Goal: Task Accomplishment & Management: Complete application form

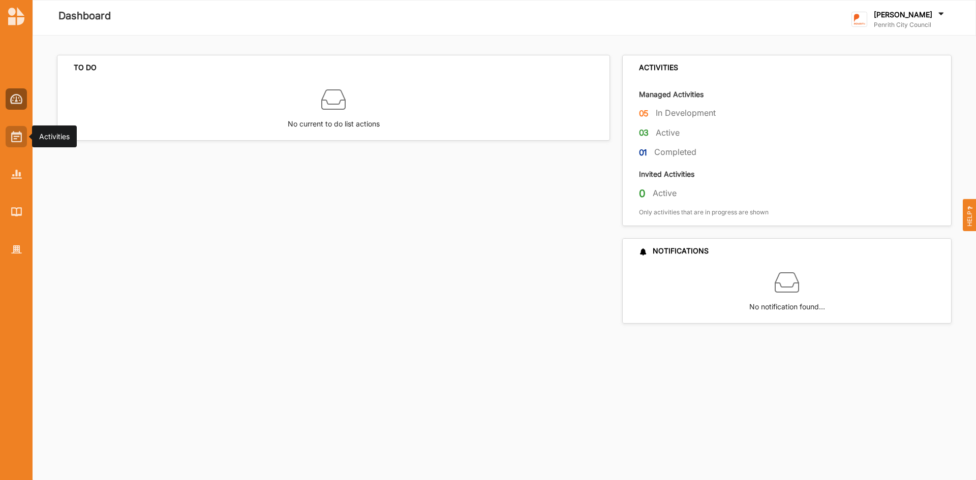
click at [13, 140] on img at bounding box center [16, 136] width 11 height 11
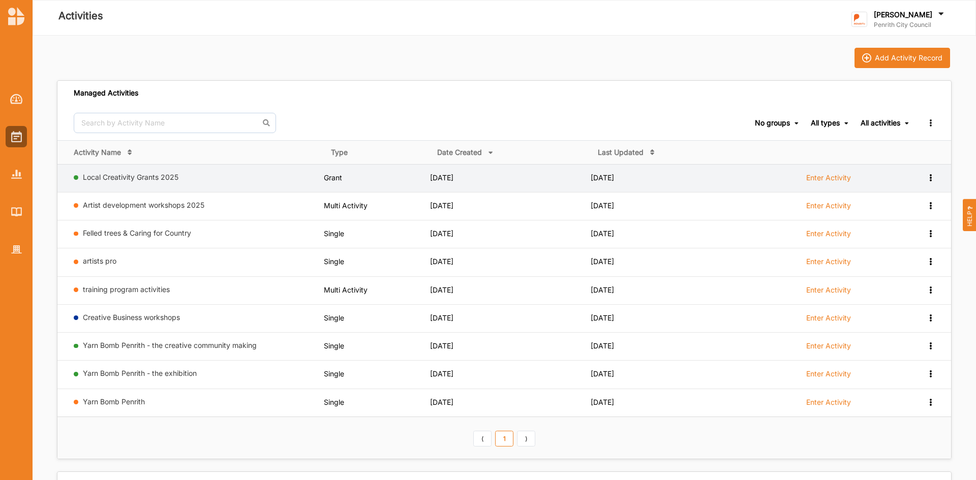
click at [819, 175] on label "Enter Activity" at bounding box center [828, 177] width 45 height 9
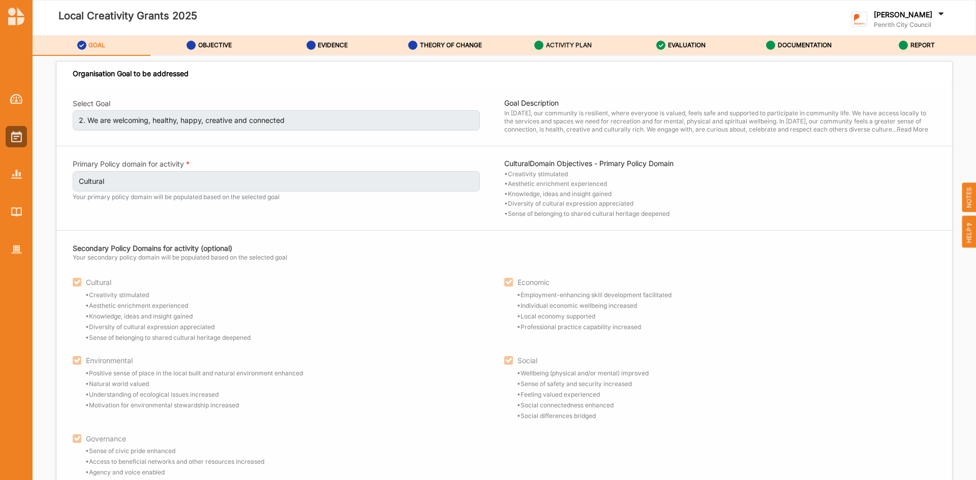
click at [573, 42] on label "ACTIVITY PLAN" at bounding box center [569, 45] width 46 height 8
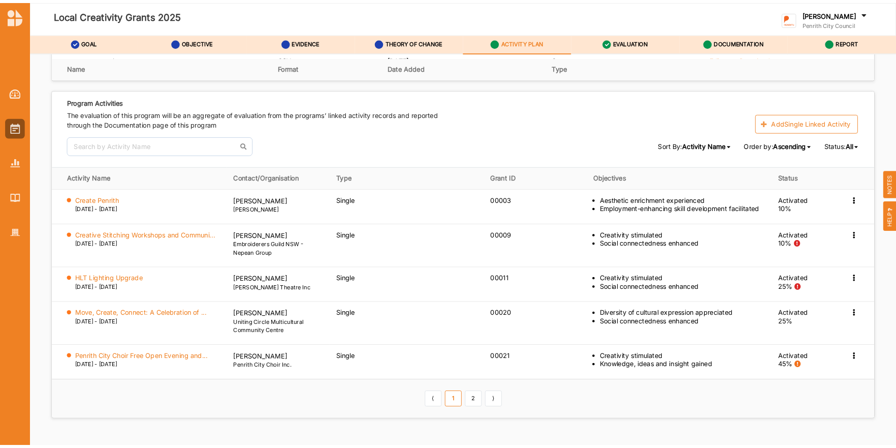
scroll to position [1372, 0]
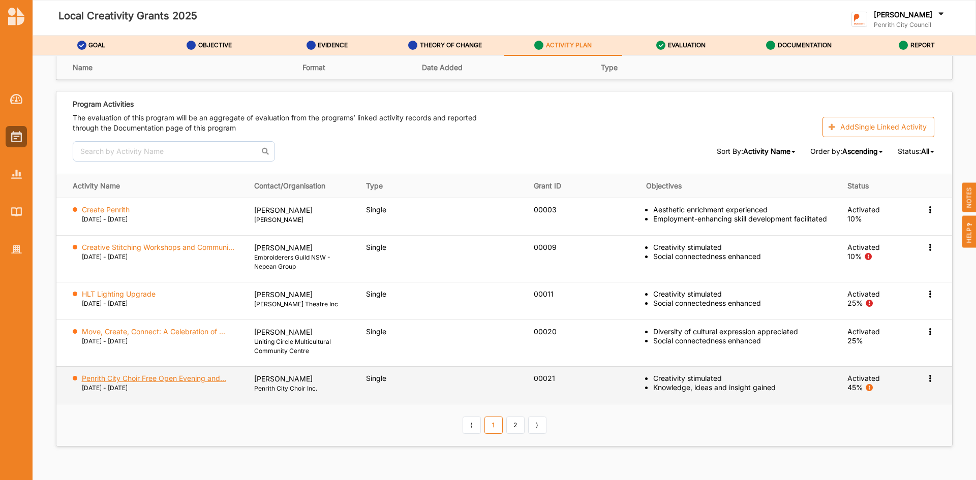
click at [188, 379] on label "Penrith City Choir Free Open Evening and..." at bounding box center [154, 378] width 144 height 9
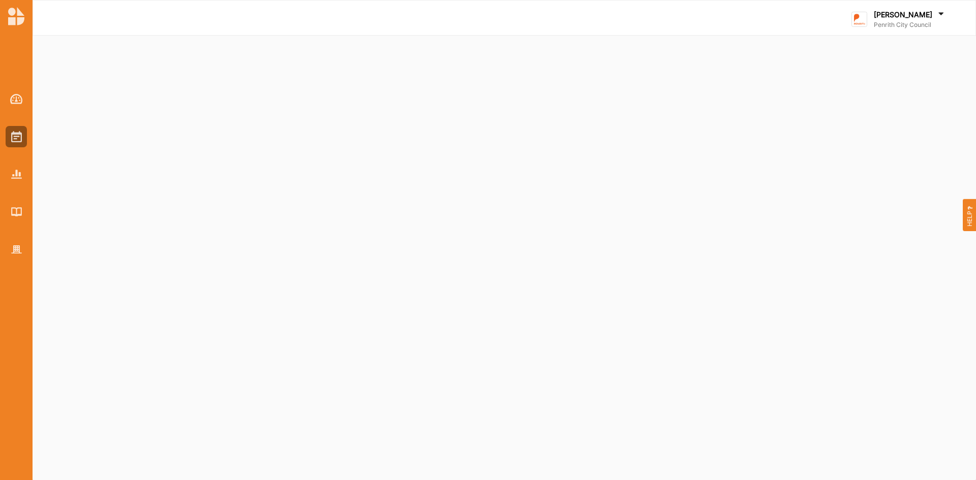
select select "1"
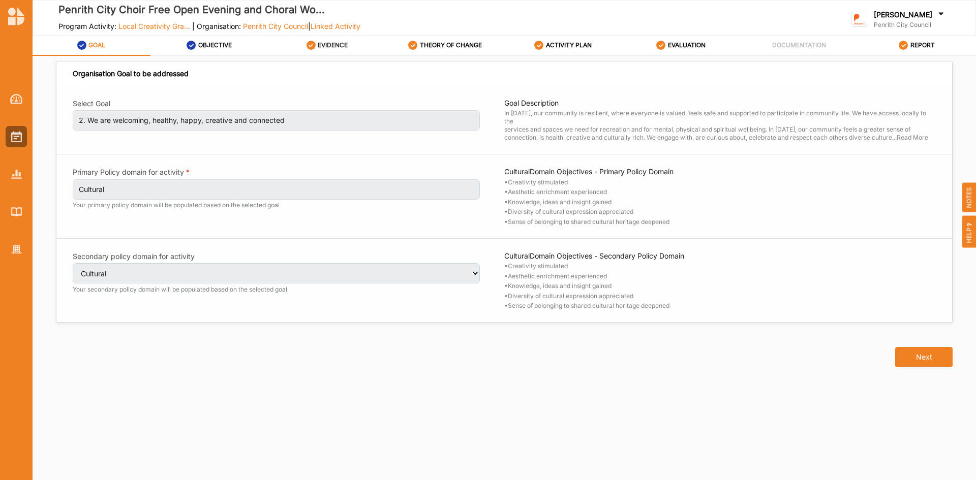
click at [337, 43] on label "EVIDENCE" at bounding box center [333, 45] width 30 height 8
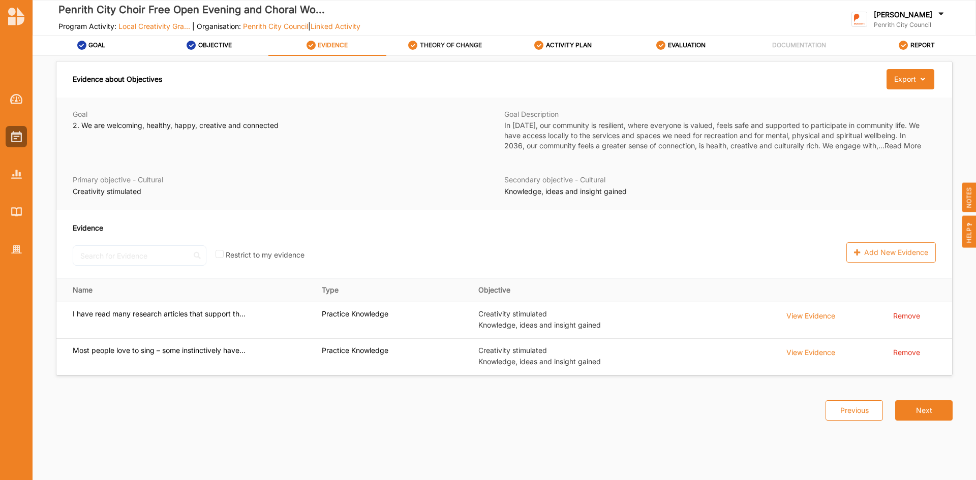
click at [450, 42] on label "THEORY OF CHANGE" at bounding box center [451, 45] width 62 height 8
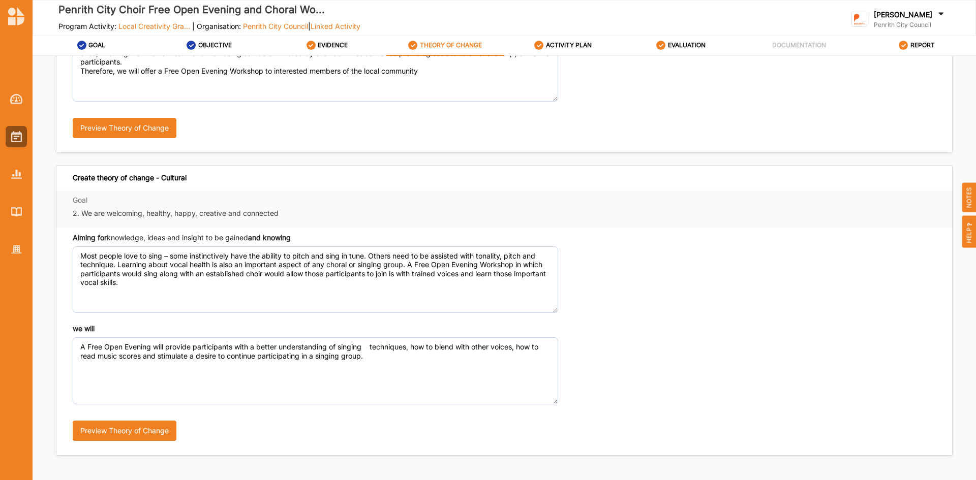
scroll to position [203, 0]
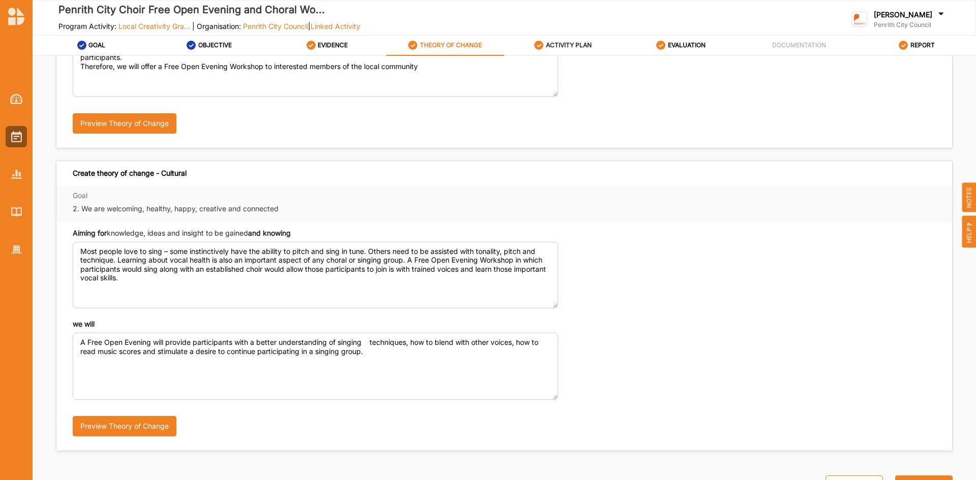
click at [544, 40] on div "ACTIVITY PLAN" at bounding box center [562, 45] width 57 height 18
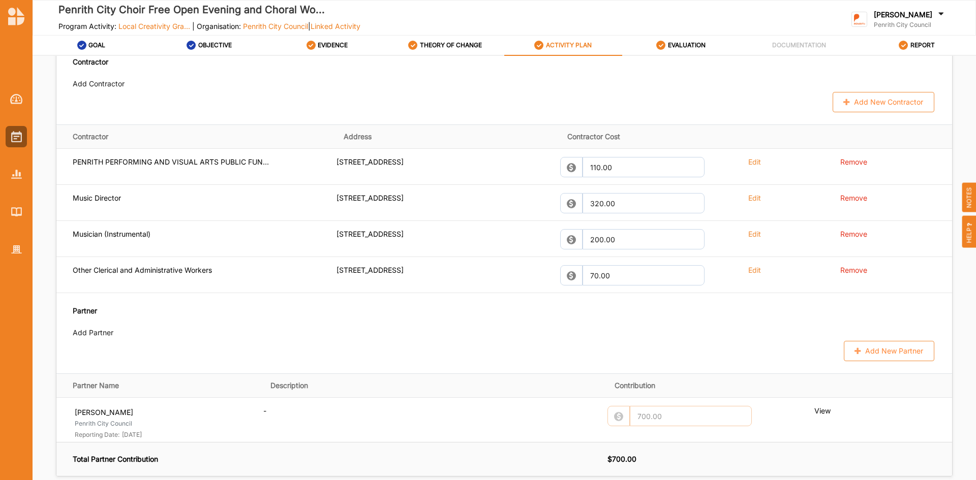
scroll to position [661, 0]
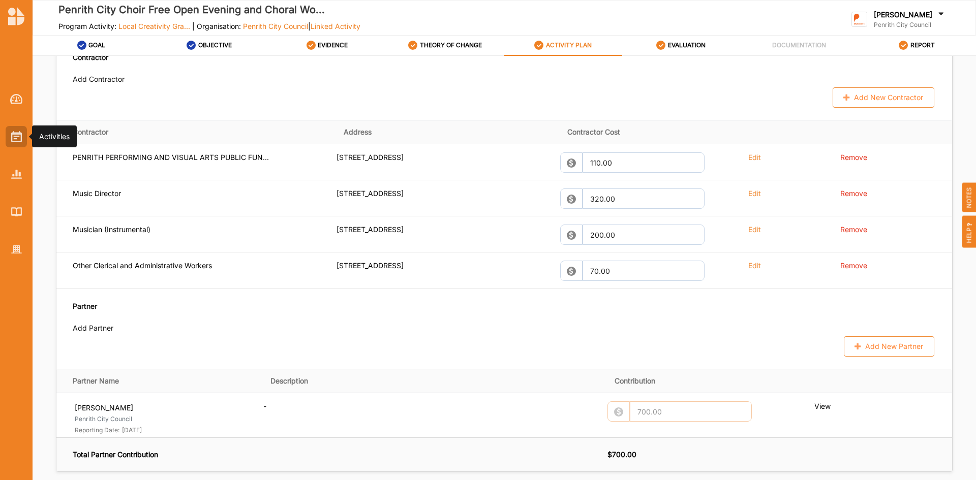
click at [9, 137] on div at bounding box center [16, 136] width 21 height 21
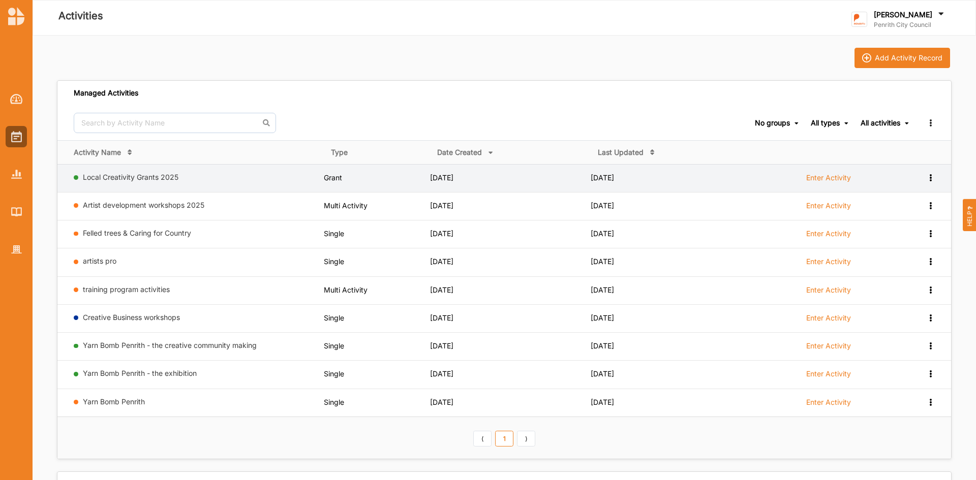
click at [826, 176] on label "Enter Activity" at bounding box center [828, 177] width 45 height 9
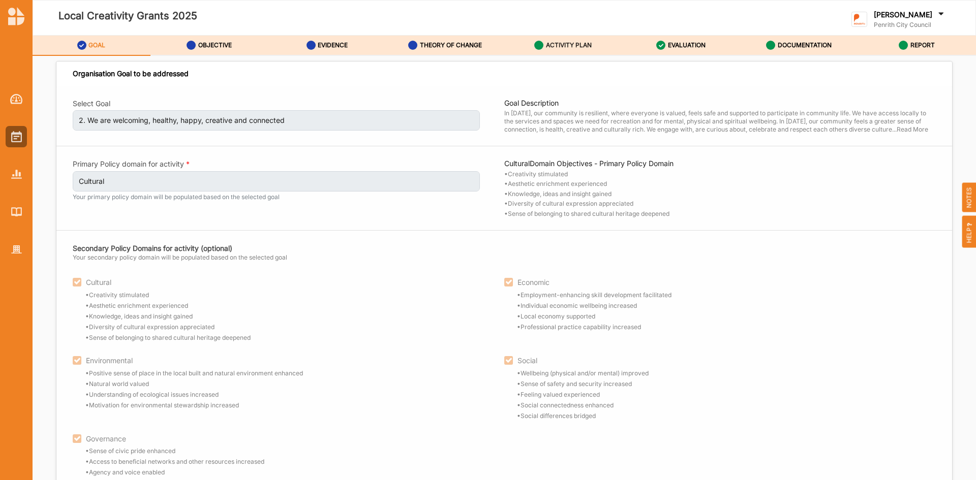
click at [570, 48] on label "ACTIVITY PLAN" at bounding box center [569, 45] width 46 height 8
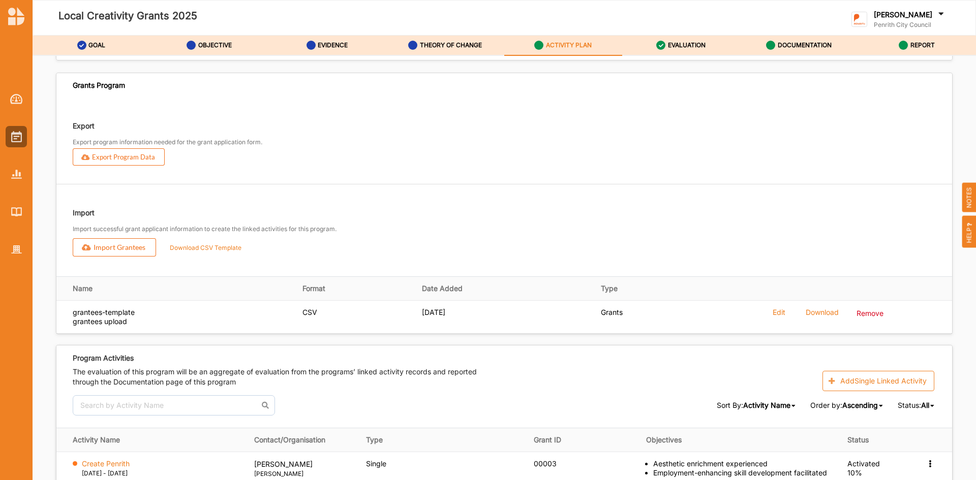
scroll to position [1412, 0]
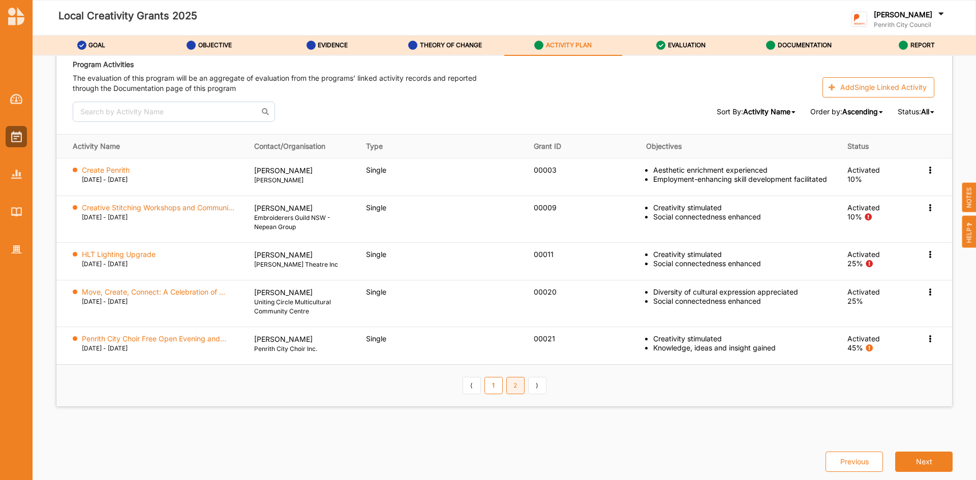
click at [506, 389] on link "2" at bounding box center [515, 385] width 18 height 17
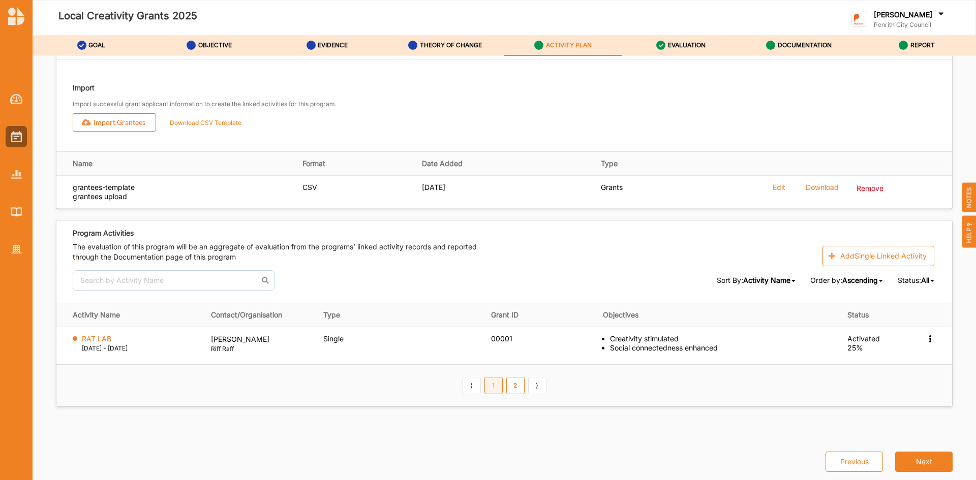
click at [490, 386] on link "1" at bounding box center [493, 385] width 18 height 17
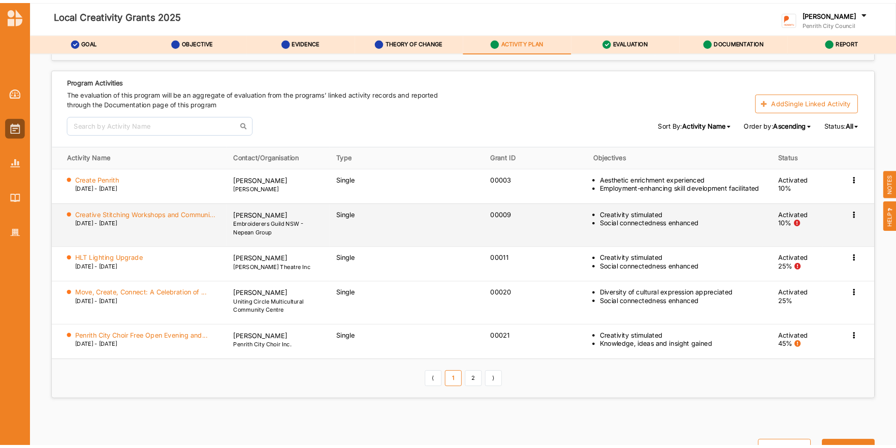
scroll to position [1395, 0]
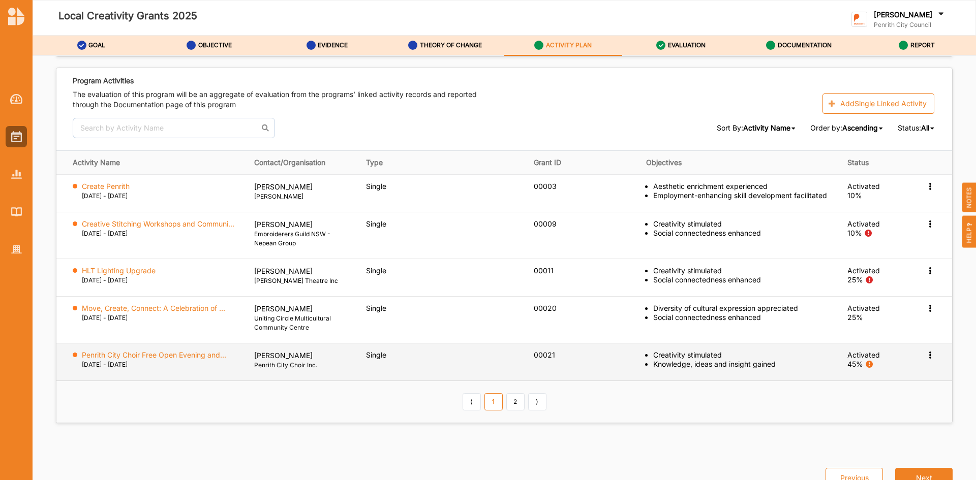
click at [847, 363] on div "45%" at bounding box center [855, 364] width 16 height 9
click at [168, 347] on td "Penrith City Choir Free Open Evening and... 18 Feb 2026 - 18 Feb 2026" at bounding box center [151, 362] width 191 height 38
click at [168, 352] on label "Penrith City Choir Free Open Evening and..." at bounding box center [154, 355] width 144 height 9
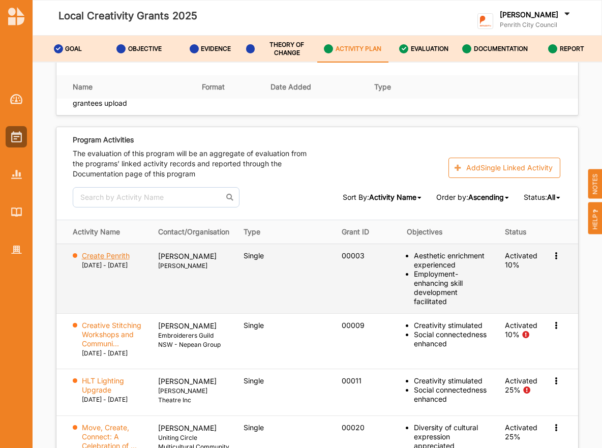
click at [101, 251] on label "Create Penrith" at bounding box center [106, 255] width 48 height 9
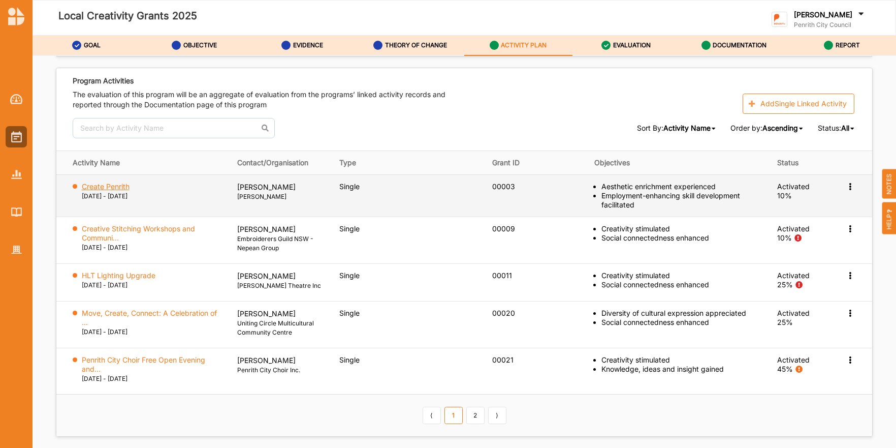
scroll to position [1365, 0]
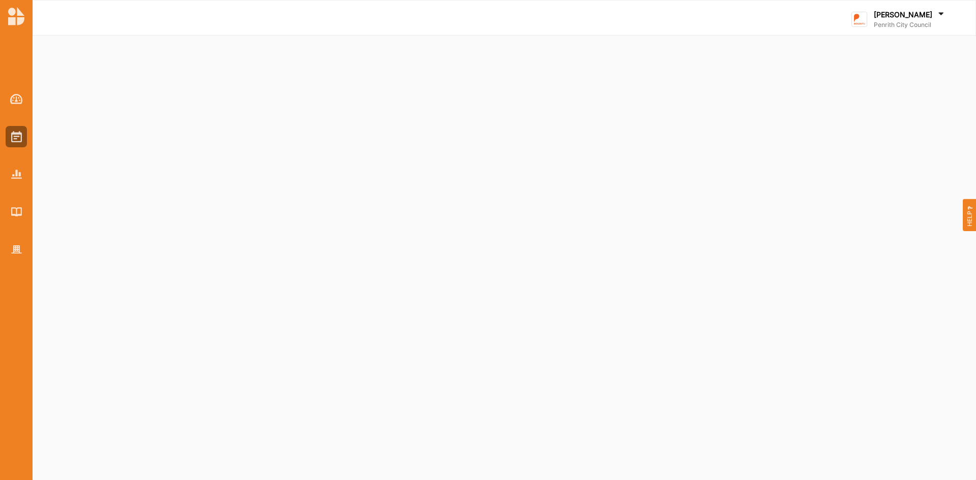
select select "1"
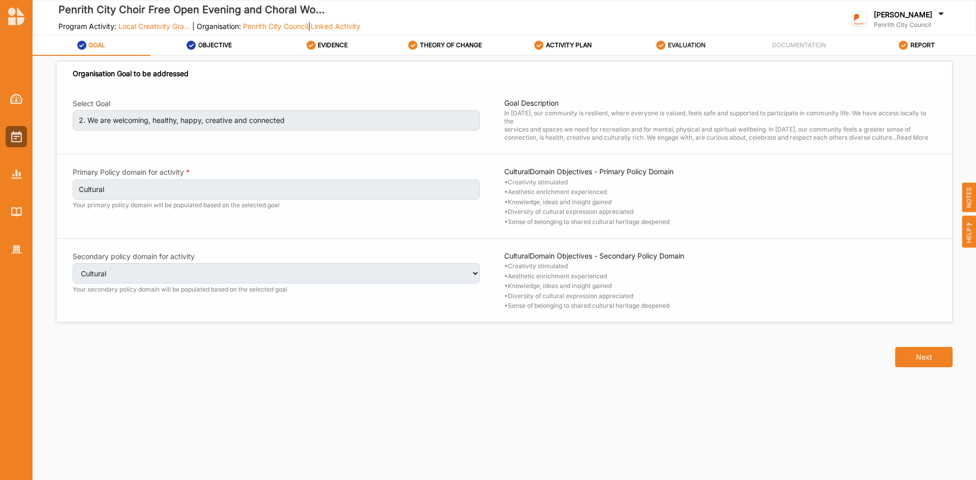
click at [670, 43] on label "EVALUATION" at bounding box center [687, 45] width 38 height 8
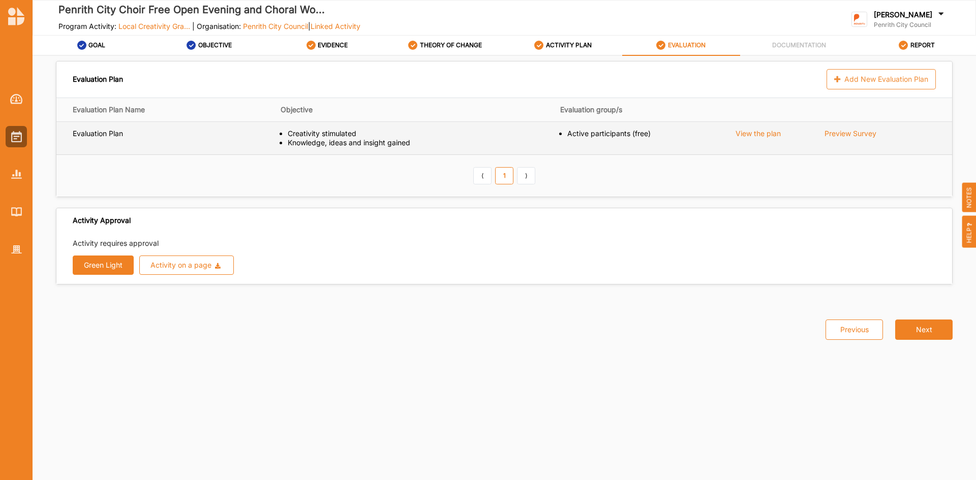
click at [757, 133] on div "View the plan" at bounding box center [757, 133] width 45 height 9
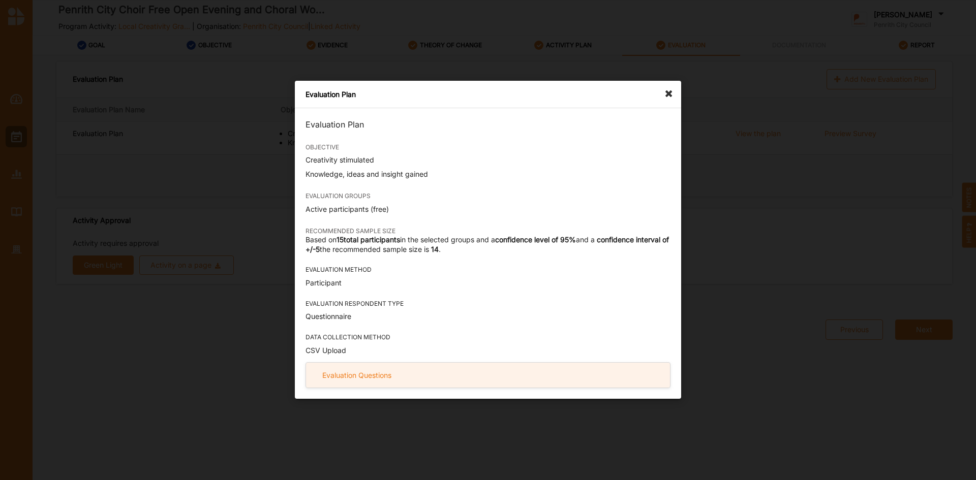
click at [365, 378] on div "Evaluation Questions" at bounding box center [356, 375] width 69 height 9
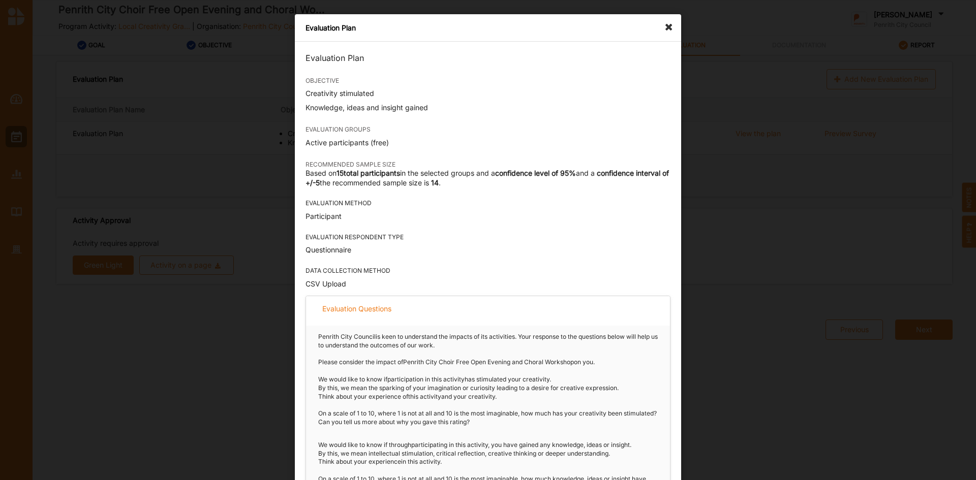
scroll to position [47, 0]
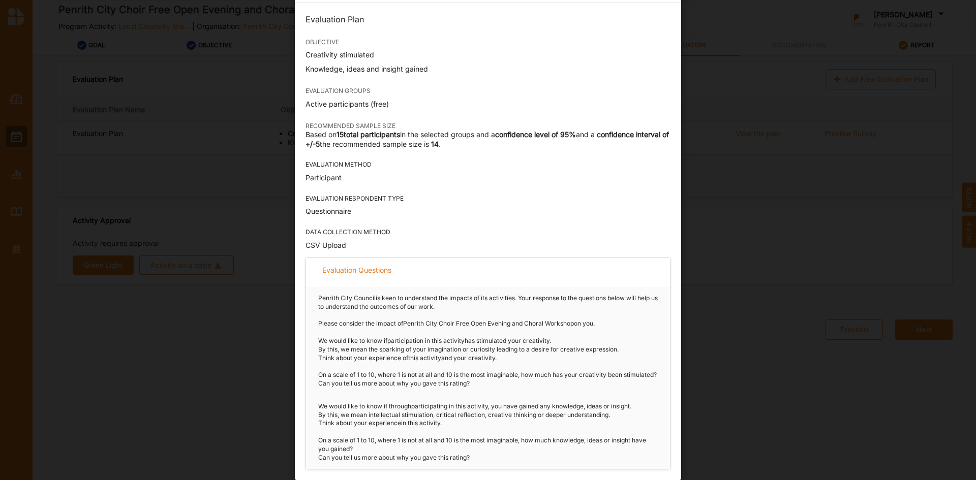
click at [529, 64] on div "Knowledge, ideas and insight gained" at bounding box center [487, 69] width 365 height 10
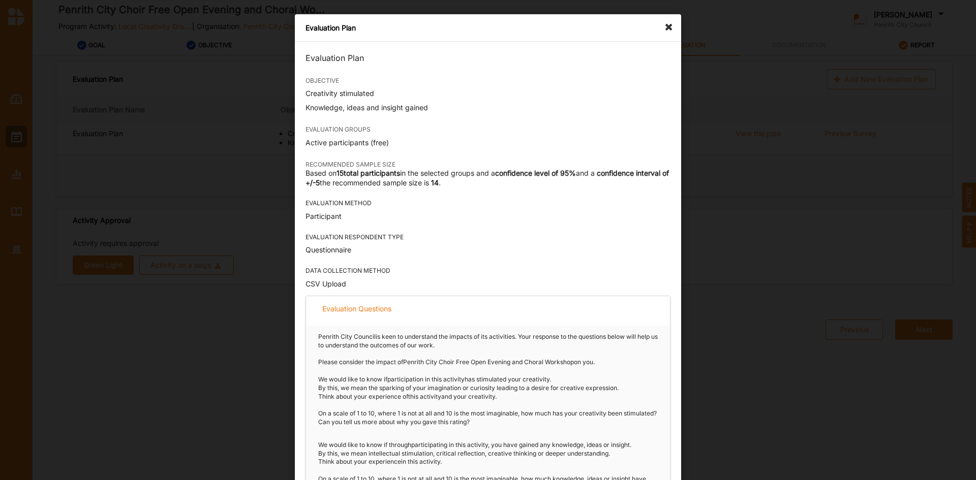
click at [667, 24] on icon at bounding box center [671, 22] width 16 height 16
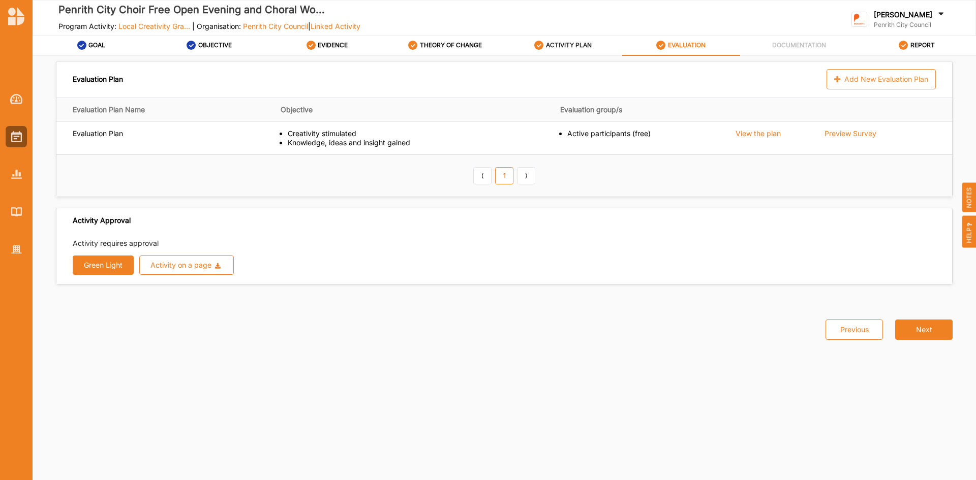
click at [571, 44] on label "ACTIVITY PLAN" at bounding box center [569, 45] width 46 height 8
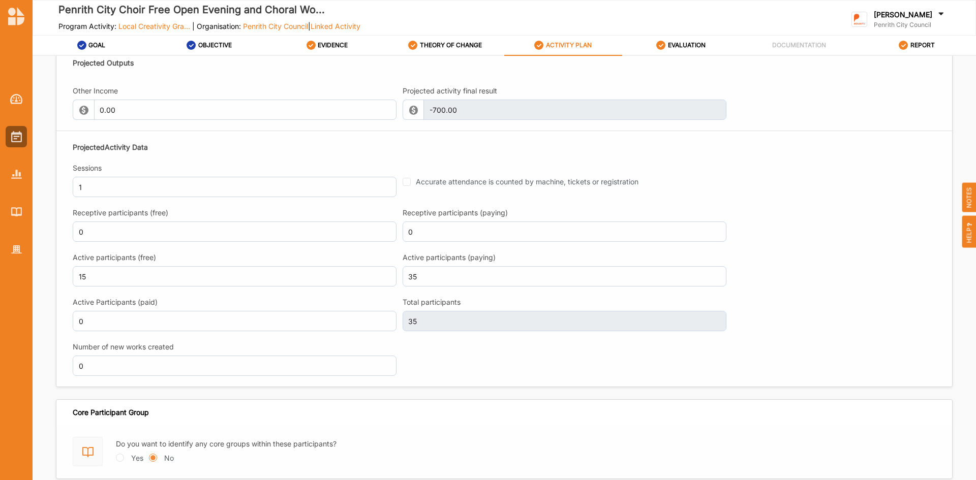
scroll to position [1118, 0]
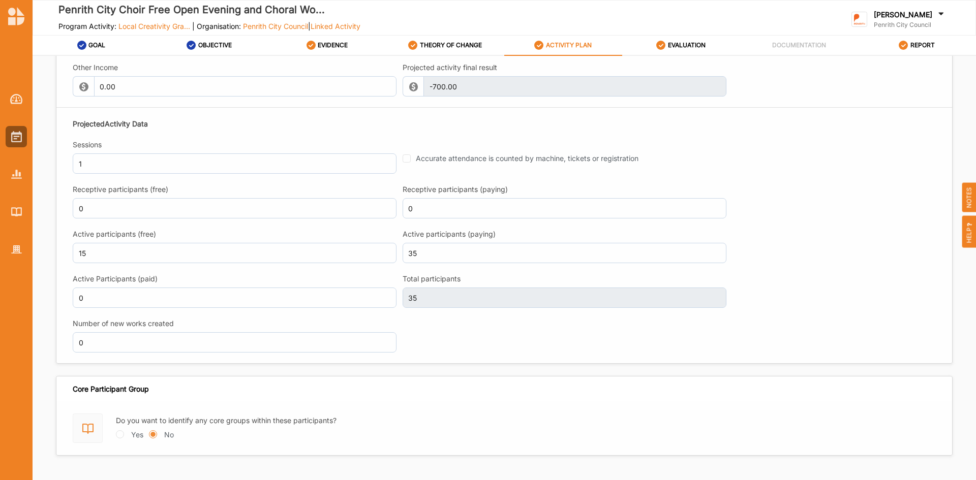
click at [440, 294] on form "Other Income 0.00 Projected activity final result -700.00 This field is invalid…" at bounding box center [503, 207] width 895 height 311
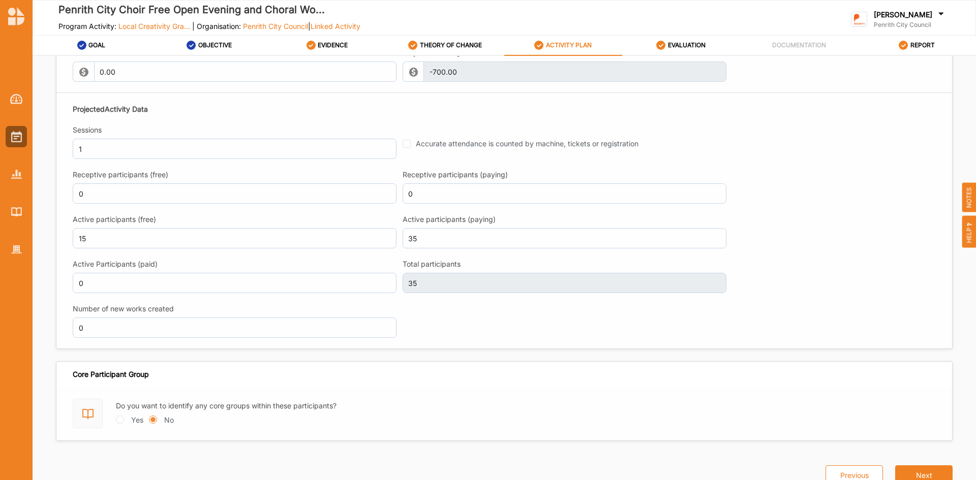
scroll to position [1146, 0]
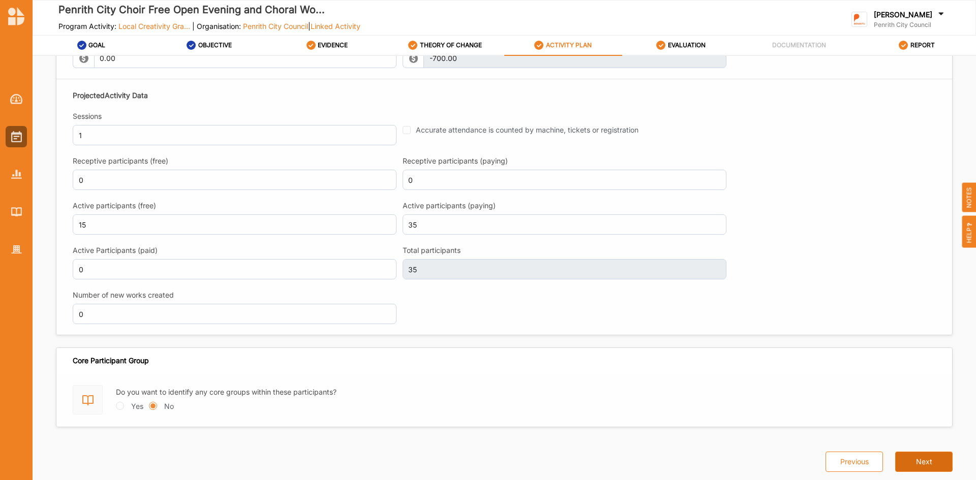
click at [917, 459] on button "Next" at bounding box center [923, 462] width 57 height 20
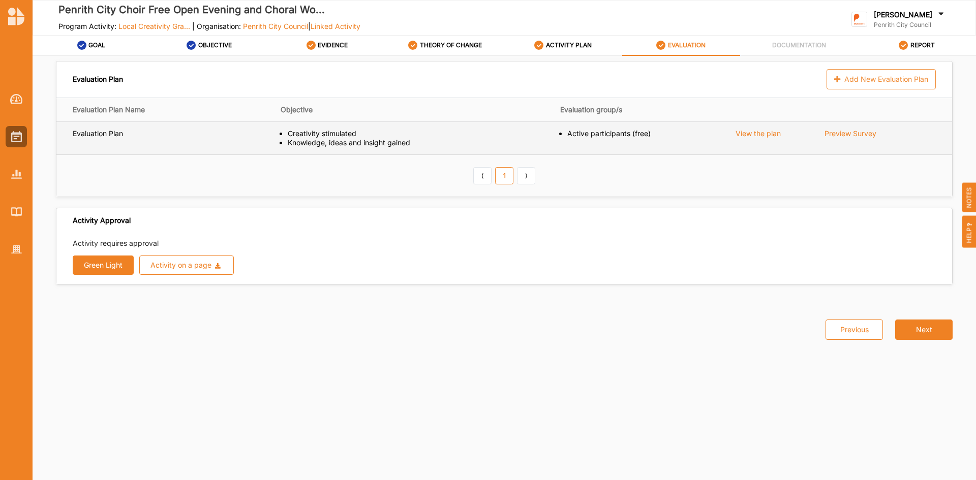
click at [856, 132] on div "Preview Survey" at bounding box center [866, 133] width 85 height 9
click at [761, 133] on div "View the plan" at bounding box center [757, 133] width 45 height 9
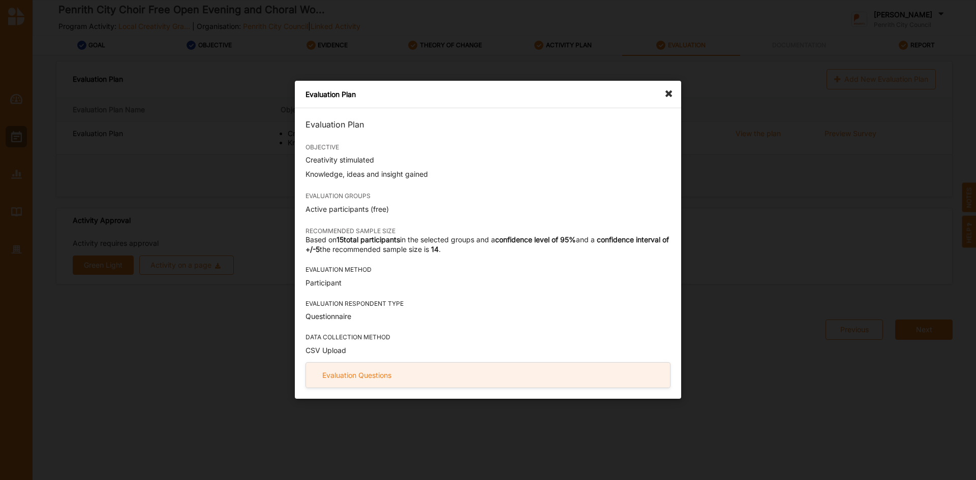
click at [416, 376] on div "Evaluation Questions" at bounding box center [488, 375] width 364 height 25
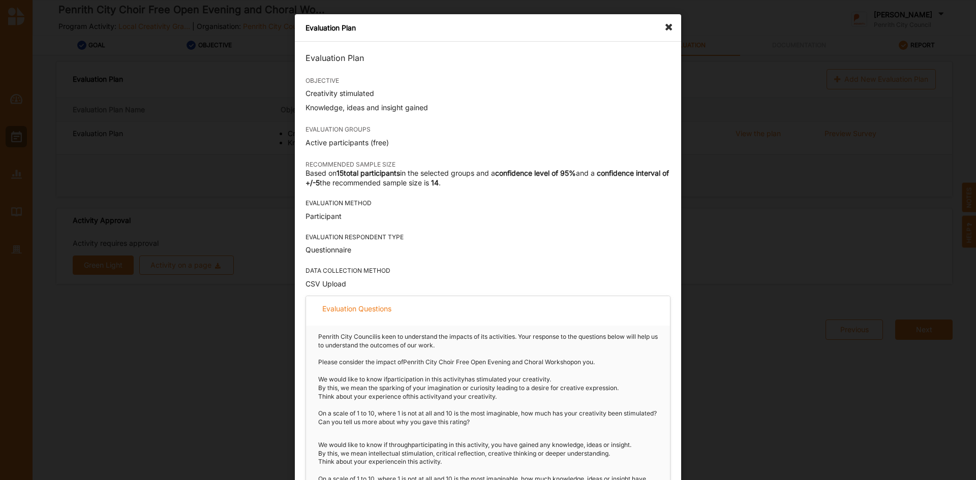
click at [666, 25] on icon at bounding box center [671, 22] width 16 height 16
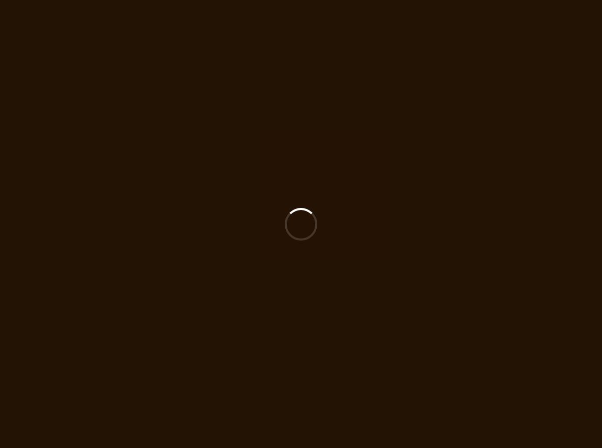
select select "3"
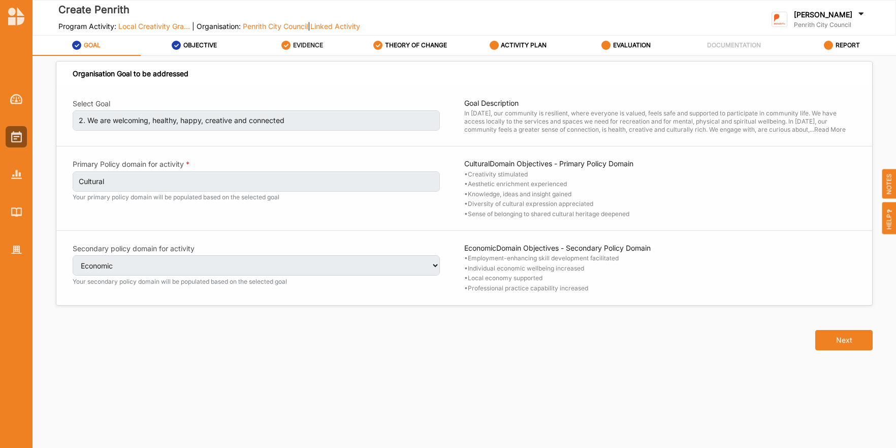
click at [299, 42] on label "EVIDENCE" at bounding box center [308, 45] width 30 height 8
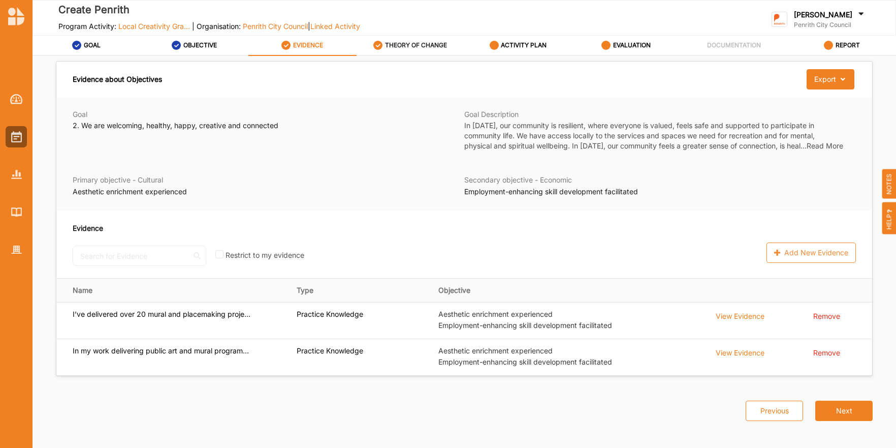
click at [427, 45] on label "THEORY OF CHANGE" at bounding box center [416, 45] width 62 height 8
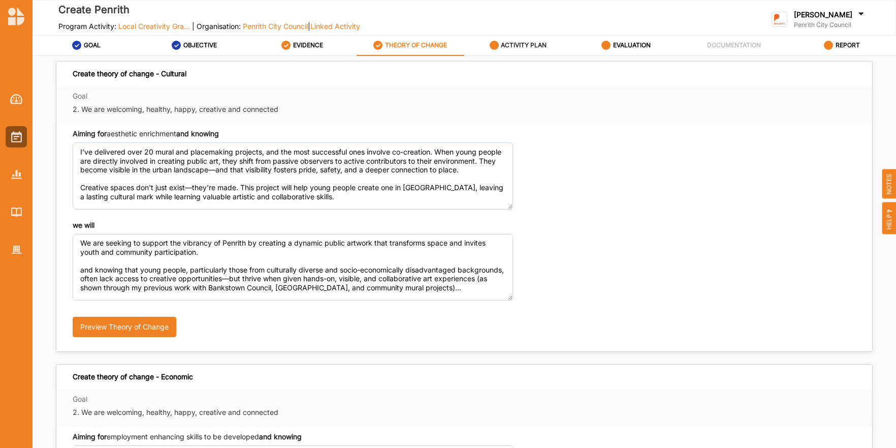
type textarea "I’ve delivered over 20 mural and placemaking projects, and the most successful …"
type textarea "We are seeking to support the vibrancy of Penrith by creating a dynamic public …"
type textarea "In my work delivering public art and mural programs, I’ve consistently seen tha…"
type textarea "We are seeking to enhance employment opportunities for young people in Penrith …"
click at [510, 45] on label "ACTIVITY PLAN" at bounding box center [524, 45] width 46 height 8
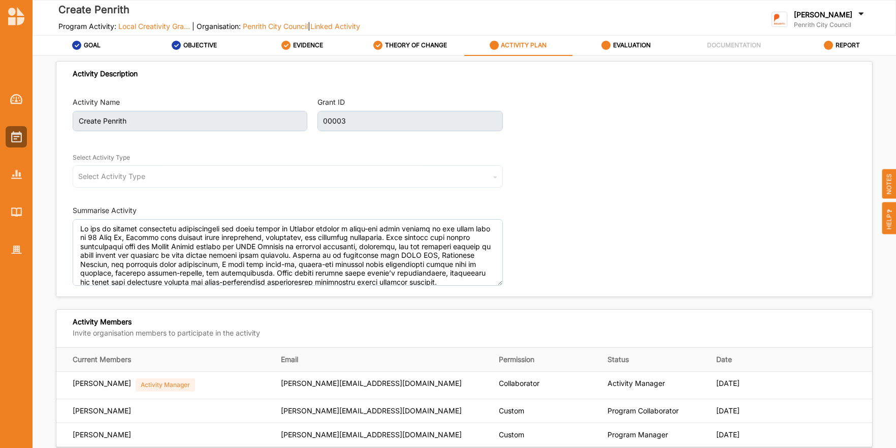
type textarea "We aim to enhance employment opportunities for young people in Penrith through …"
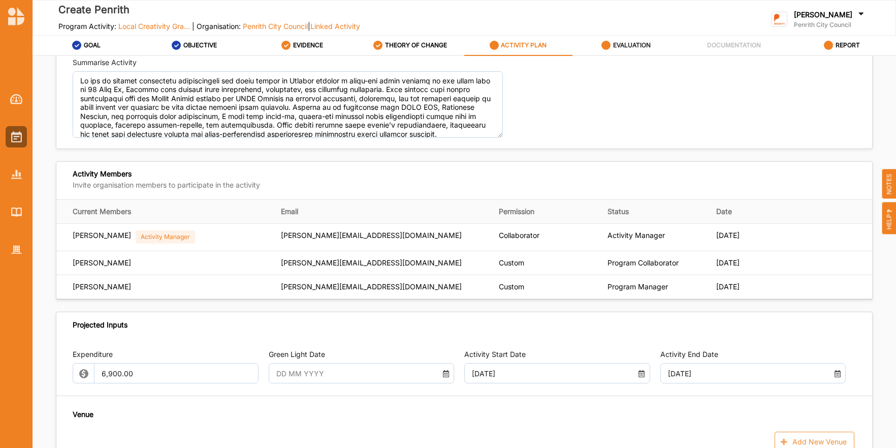
click at [601, 46] on div "EVALUATION" at bounding box center [626, 45] width 49 height 18
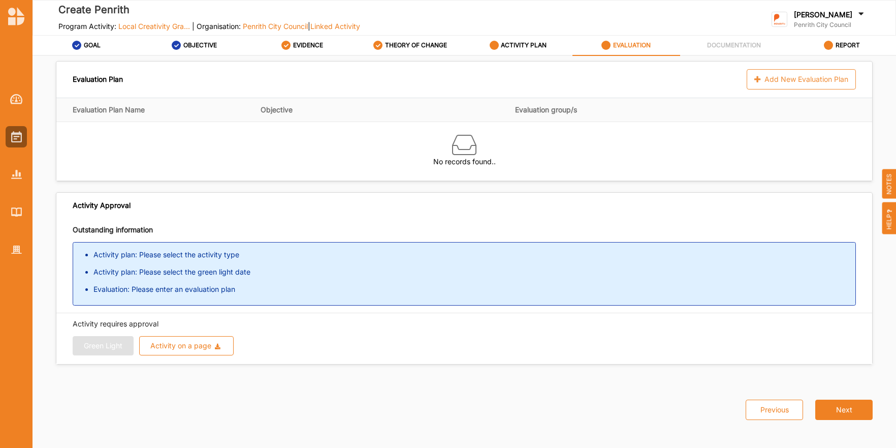
click at [201, 272] on li "Activity plan: Please select the green light date" at bounding box center [475, 272] width 762 height 10
click at [523, 49] on label "ACTIVITY PLAN" at bounding box center [524, 45] width 46 height 8
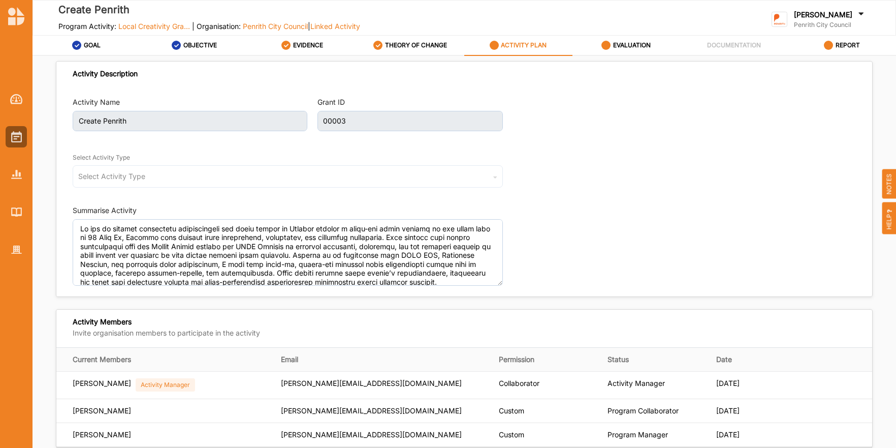
type textarea "We aim to enhance employment opportunities for young people in Penrith through …"
click at [110, 171] on div "Select Activity Type Cultural infrastructure development Acquisitions and Commi…" at bounding box center [288, 176] width 430 height 22
click at [108, 175] on div "Select Activity Type" at bounding box center [111, 176] width 67 height 7
click at [106, 177] on div "Select Activity Type" at bounding box center [111, 176] width 67 height 7
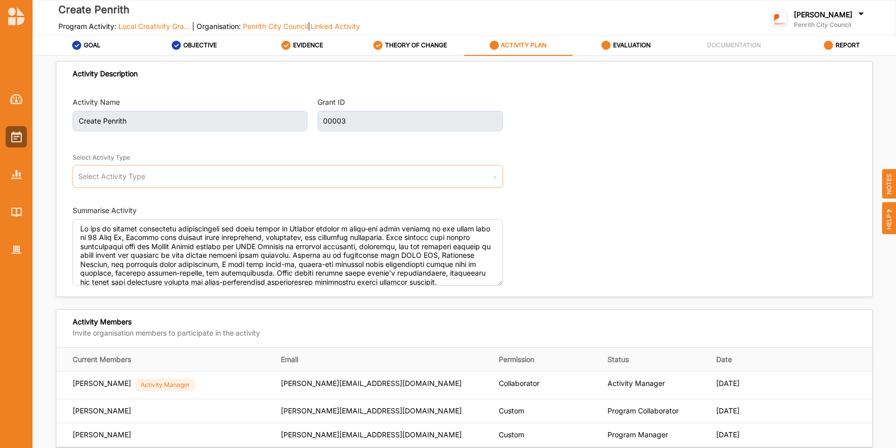
click at [493, 178] on icon at bounding box center [495, 179] width 4 height 20
